Goal: Information Seeking & Learning: Learn about a topic

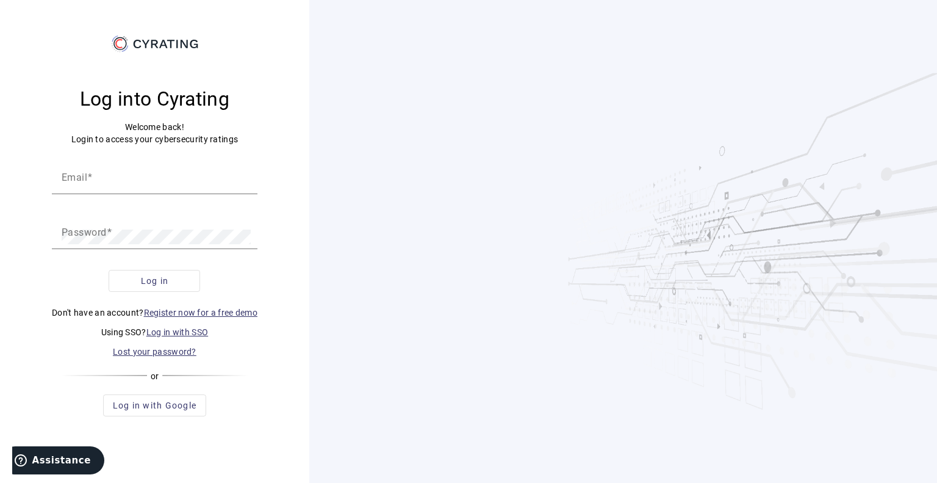
type input "[PERSON_NAME][EMAIL_ADDRESS][DOMAIN_NAME]"
click at [170, 292] on span "submit" at bounding box center [154, 280] width 90 height 29
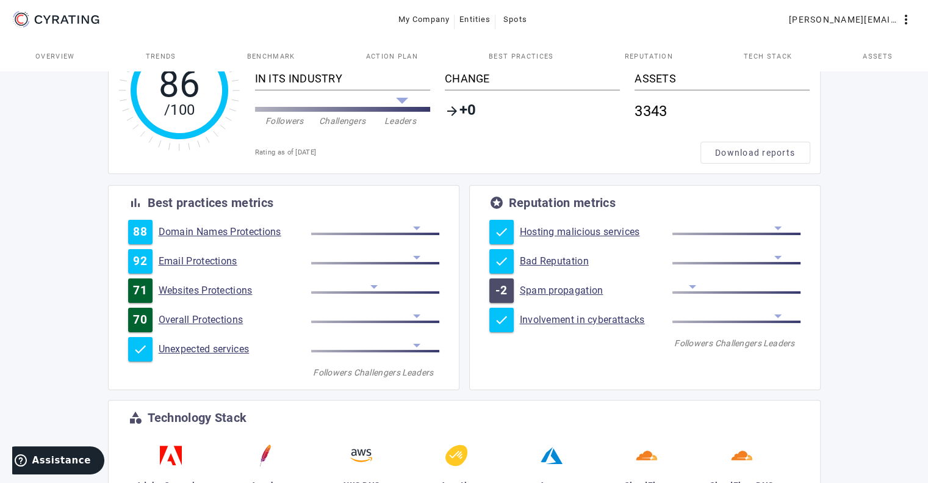
scroll to position [122, 0]
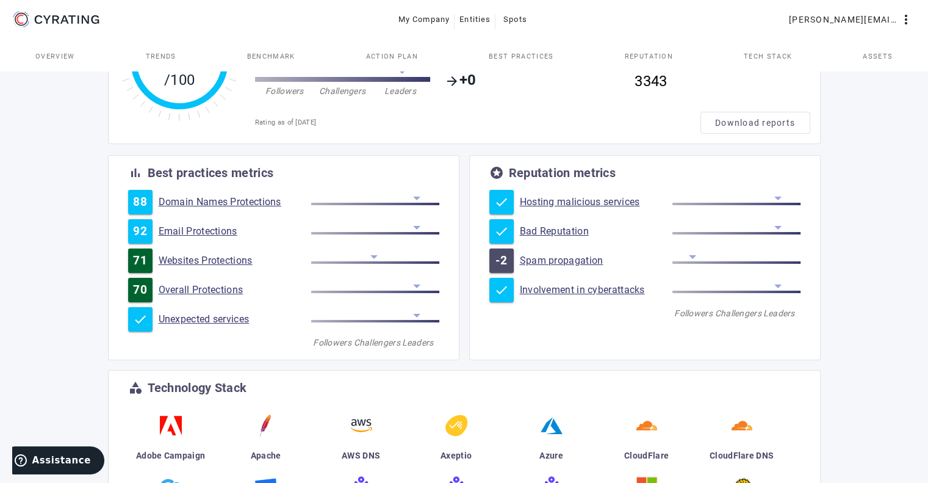
click at [587, 262] on link "Spam propagation" at bounding box center [596, 260] width 153 height 12
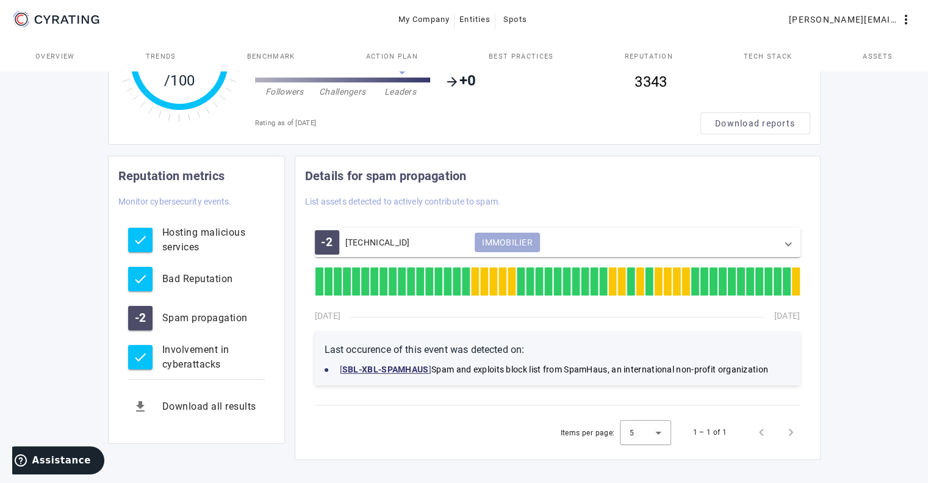
scroll to position [122, 0]
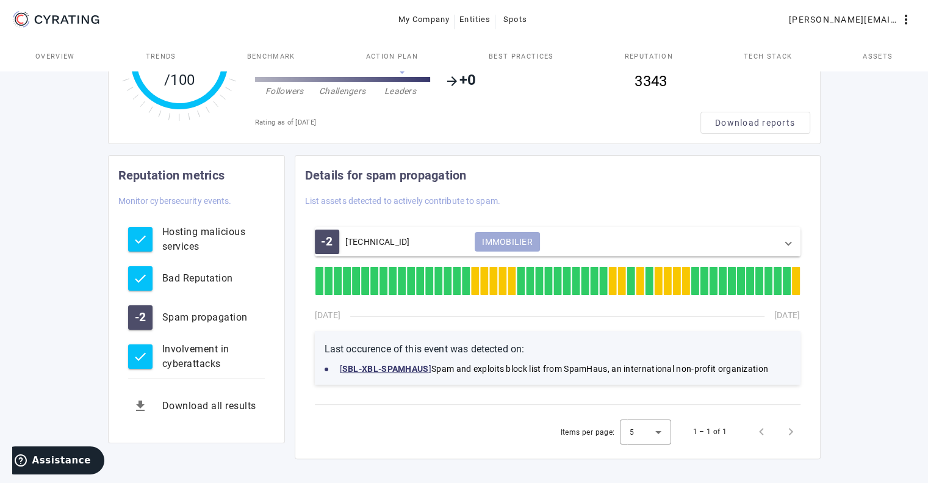
click at [788, 243] on span at bounding box center [788, 242] width 5 height 12
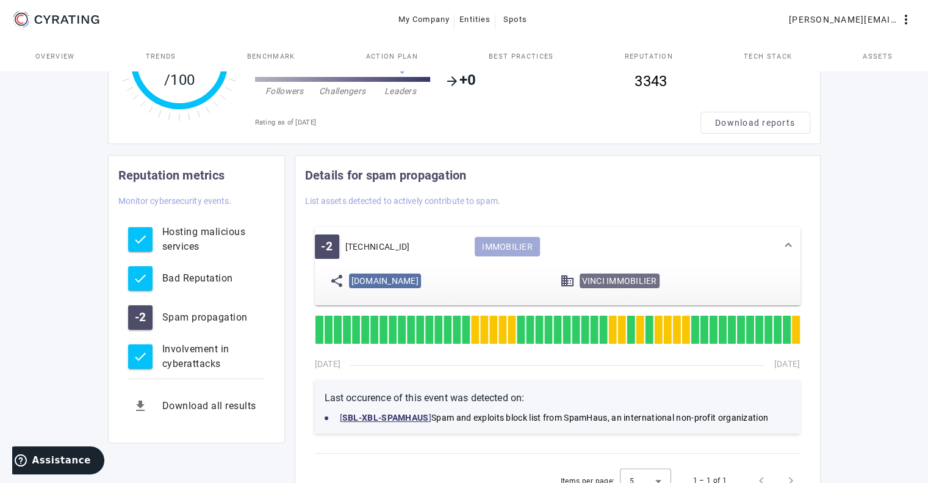
click at [403, 419] on strong "SBL-XBL-SPAMHAUS" at bounding box center [385, 418] width 87 height 10
drag, startPoint x: 351, startPoint y: 280, endPoint x: 449, endPoint y: 286, distance: 98.4
click at [421, 286] on span "[DOMAIN_NAME]" at bounding box center [385, 280] width 72 height 15
copy span "[DOMAIN_NAME]"
click at [735, 278] on div "VINCI IMMOBILIER" at bounding box center [683, 281] width 206 height 20
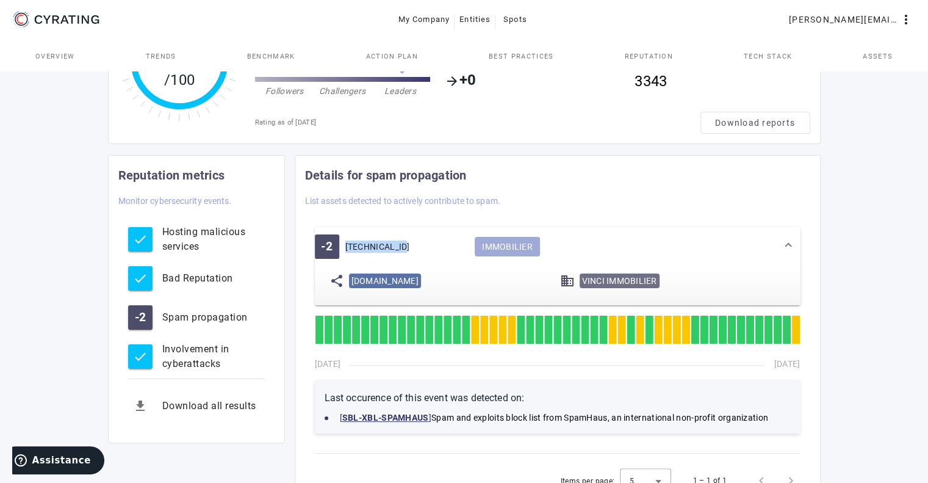
drag, startPoint x: 403, startPoint y: 248, endPoint x: 347, endPoint y: 248, distance: 56.1
click at [347, 248] on mat-panel-title "-2 [TECHNICAL_ID]" at bounding box center [390, 246] width 151 height 24
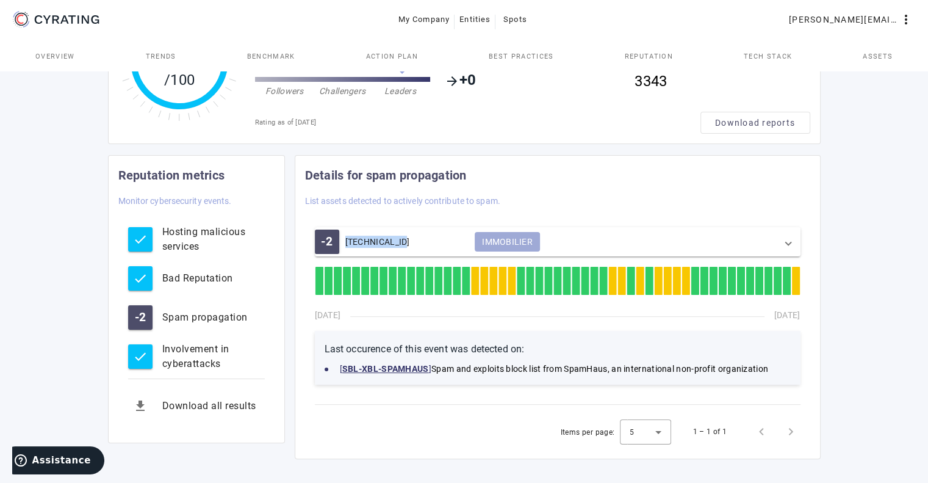
copy div "[TECHNICAL_ID]"
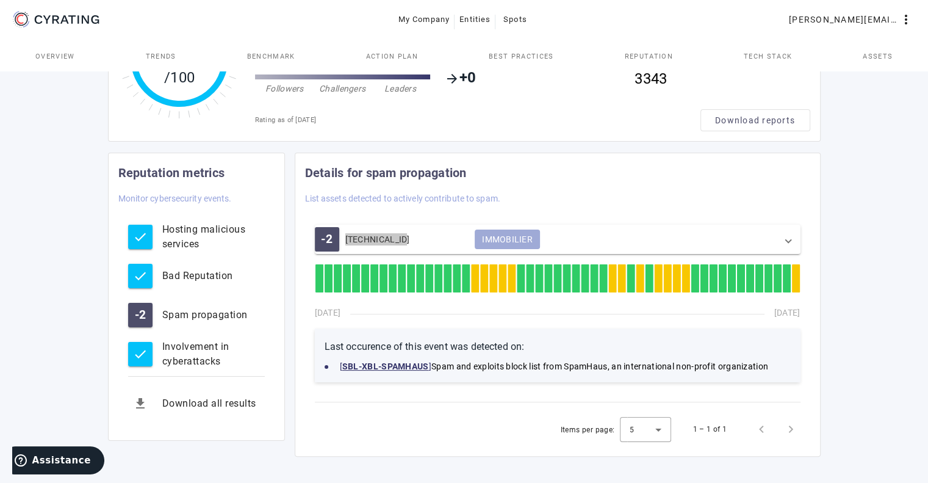
scroll to position [129, 0]
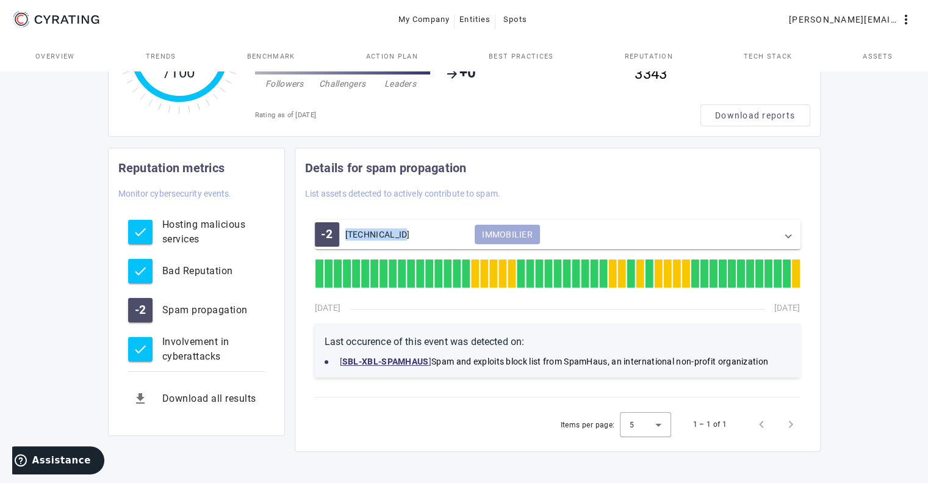
drag, startPoint x: 315, startPoint y: 308, endPoint x: 370, endPoint y: 307, distance: 55.5
click at [370, 307] on div "[DATE] [DATE]" at bounding box center [558, 307] width 486 height 12
click at [359, 328] on div "Last occurence of this event was detected on: [ SBL-XBL-SPAMHAUS ] Spam and exp…" at bounding box center [558, 350] width 486 height 54
drag, startPoint x: 386, startPoint y: 193, endPoint x: 524, endPoint y: 203, distance: 138.3
click at [524, 203] on mat-card-header "Details for spam propagation List assets detected to actively contribute to spa…" at bounding box center [557, 179] width 525 height 62
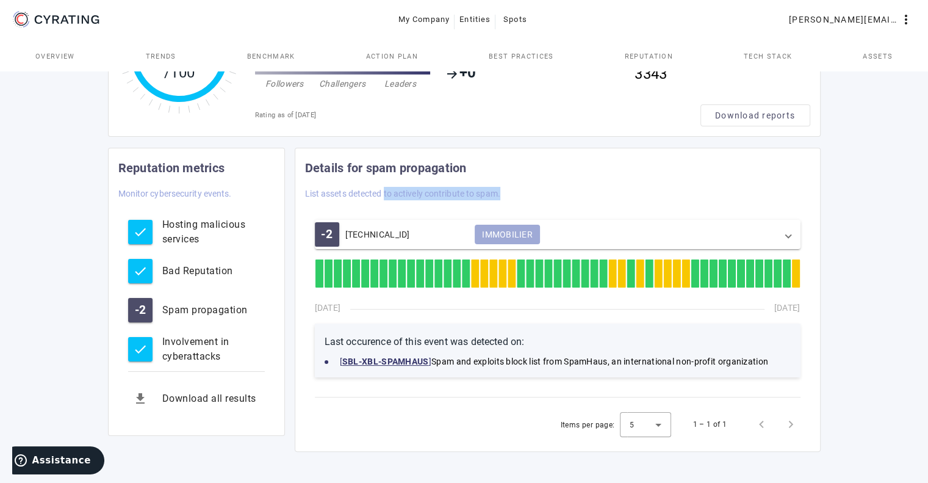
click at [559, 203] on mat-card-header "Details for spam propagation List assets detected to actively contribute to spa…" at bounding box center [557, 179] width 525 height 62
click at [427, 356] on strong "SBL-XBL-SPAMHAUS" at bounding box center [385, 361] width 87 height 10
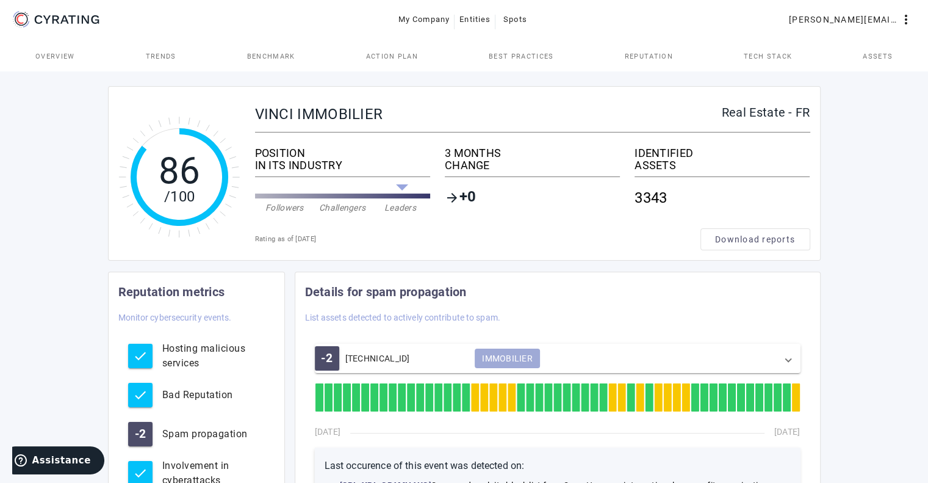
scroll to position [0, 0]
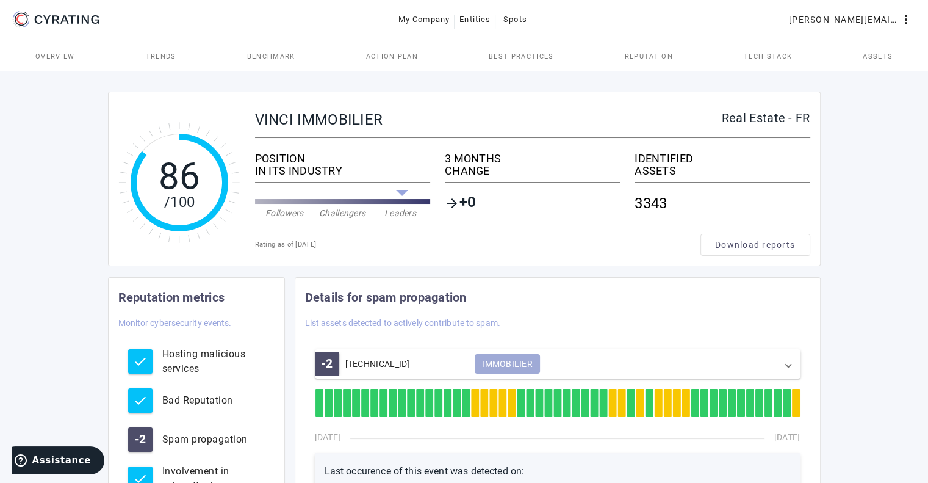
click at [880, 313] on div "86 /100 VINCI IMMOBILIER Real Estate - FR POSITION IN ITS INDUSTRY Followers Ch…" at bounding box center [464, 340] width 928 height 544
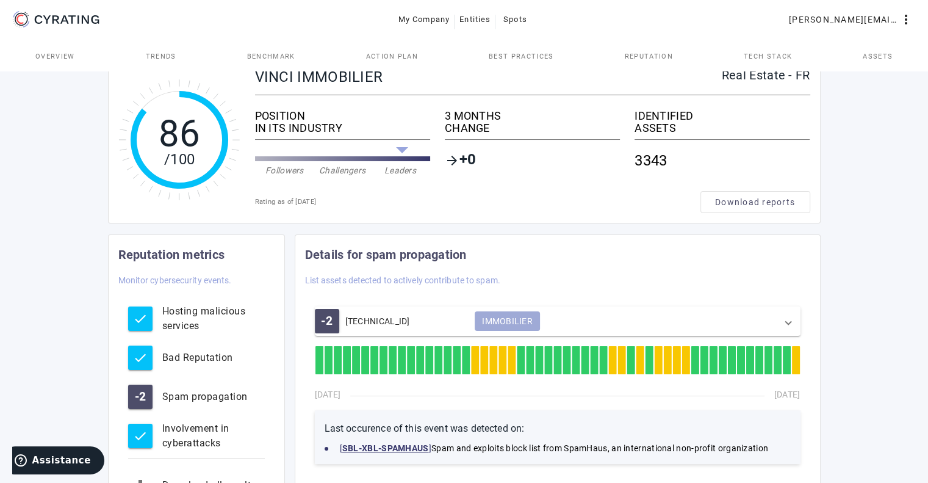
scroll to position [61, 0]
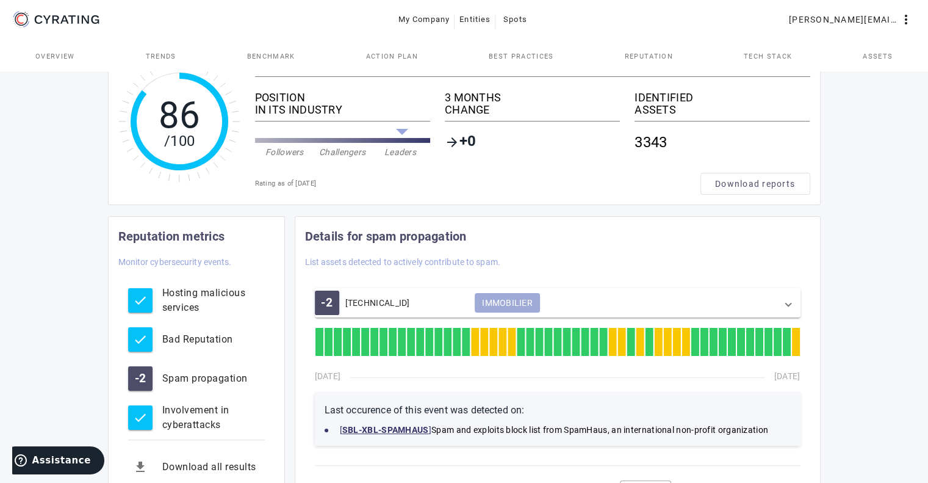
click at [867, 229] on div "86 /100 VINCI IMMOBILIER Real Estate - FR POSITION IN ITS INDUSTRY Followers Ch…" at bounding box center [464, 279] width 928 height 544
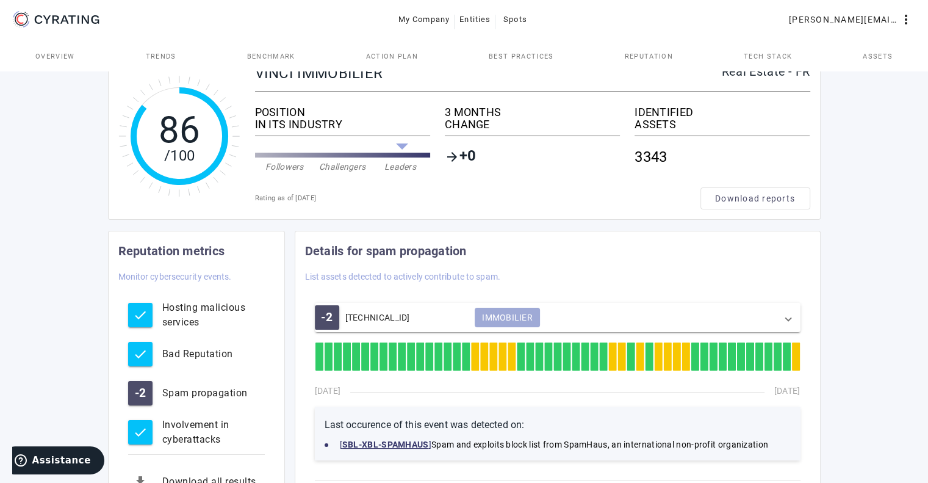
scroll to position [0, 0]
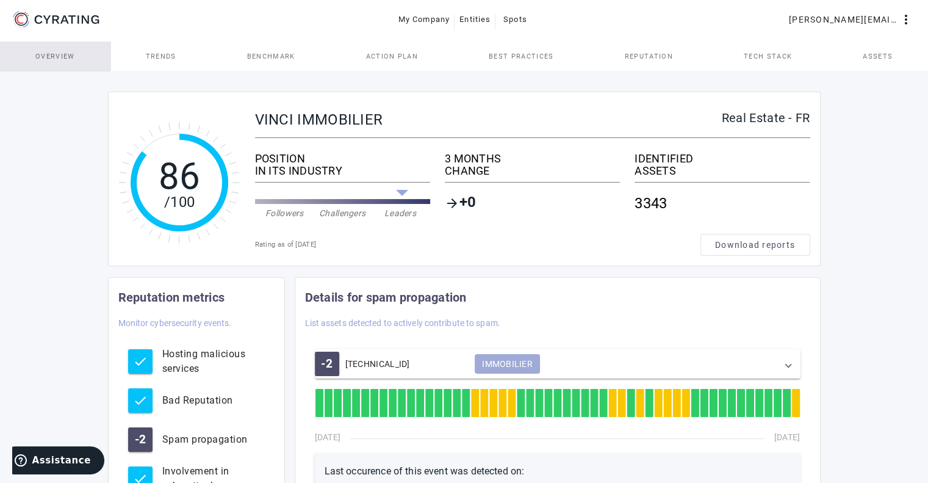
click at [50, 54] on span "Overview" at bounding box center [55, 56] width 40 height 7
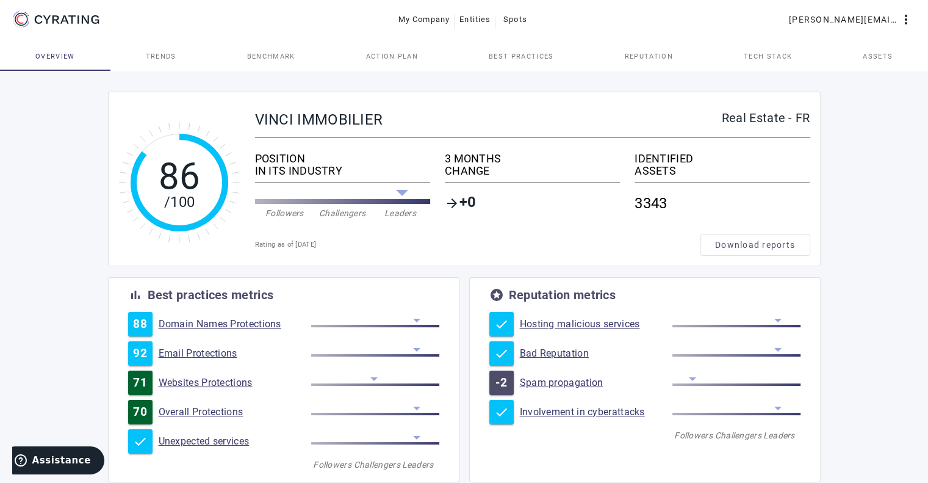
click at [184, 353] on link "Email Protections" at bounding box center [235, 353] width 153 height 12
